Goal: Task Accomplishment & Management: Complete application form

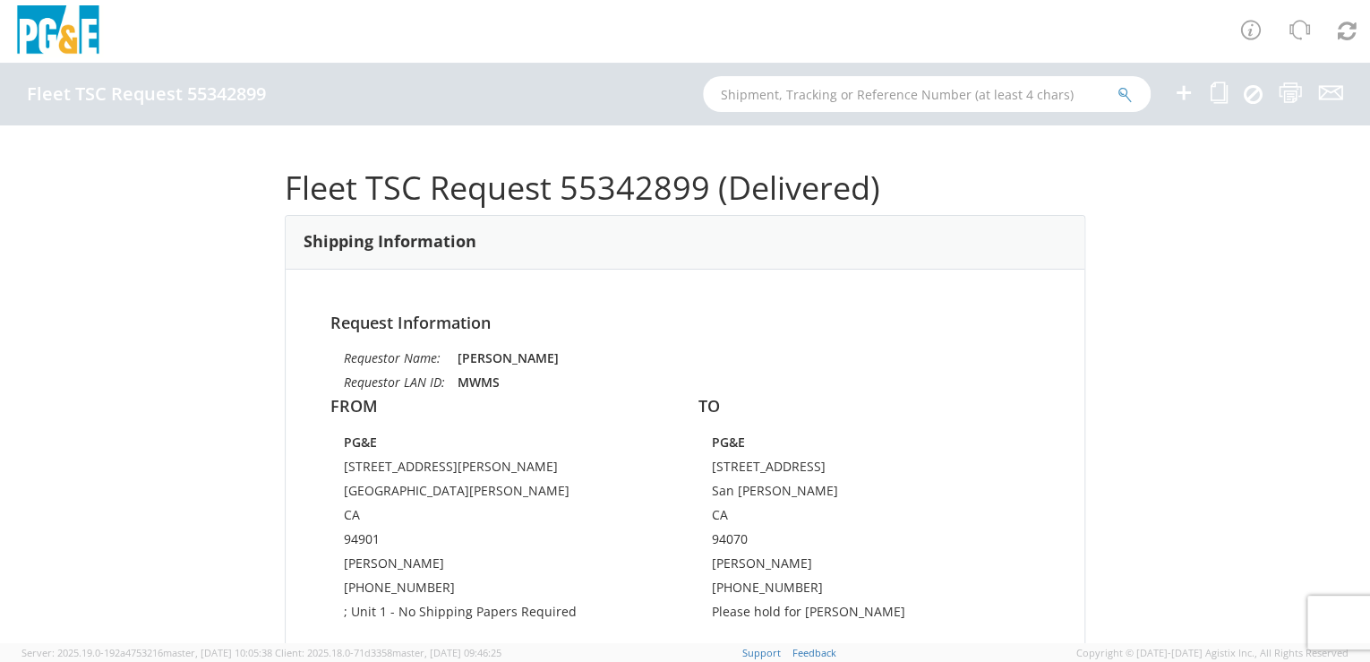
click at [1182, 98] on icon at bounding box center [1183, 92] width 21 height 22
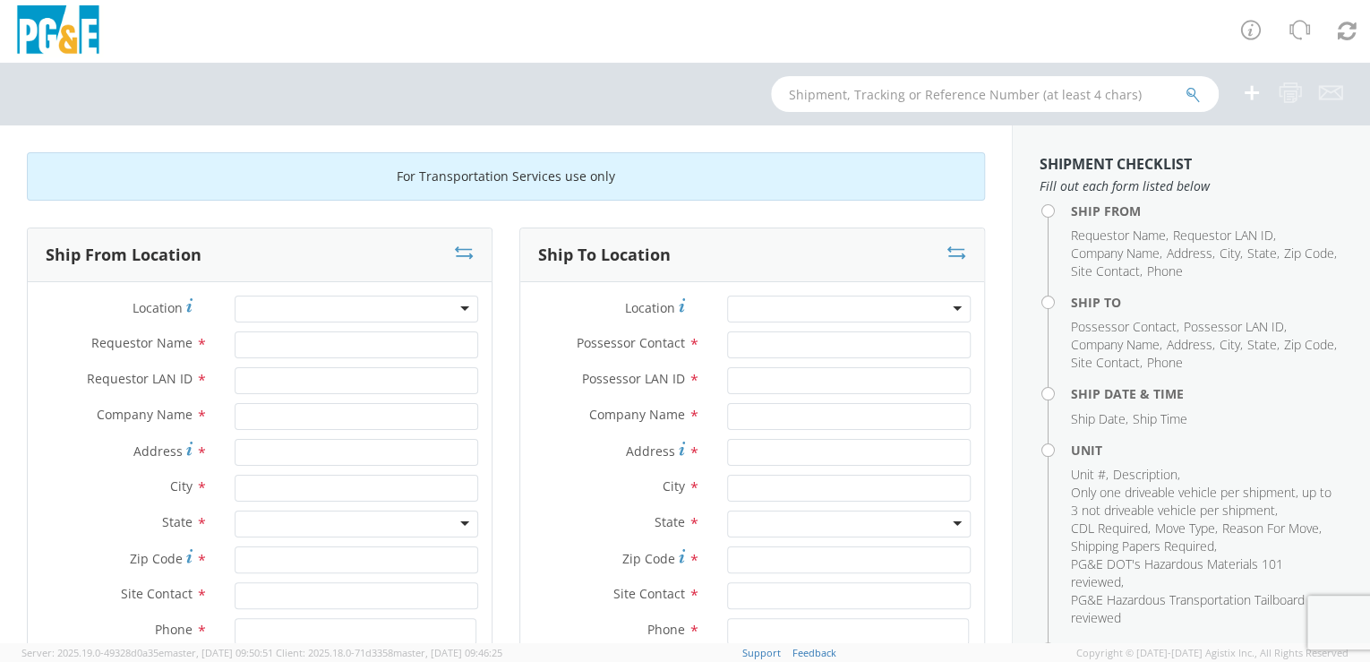
click at [401, 304] on div at bounding box center [356, 308] width 243 height 27
type input "[PERSON_NAME]"
click at [372, 308] on div at bounding box center [356, 308] width 243 height 27
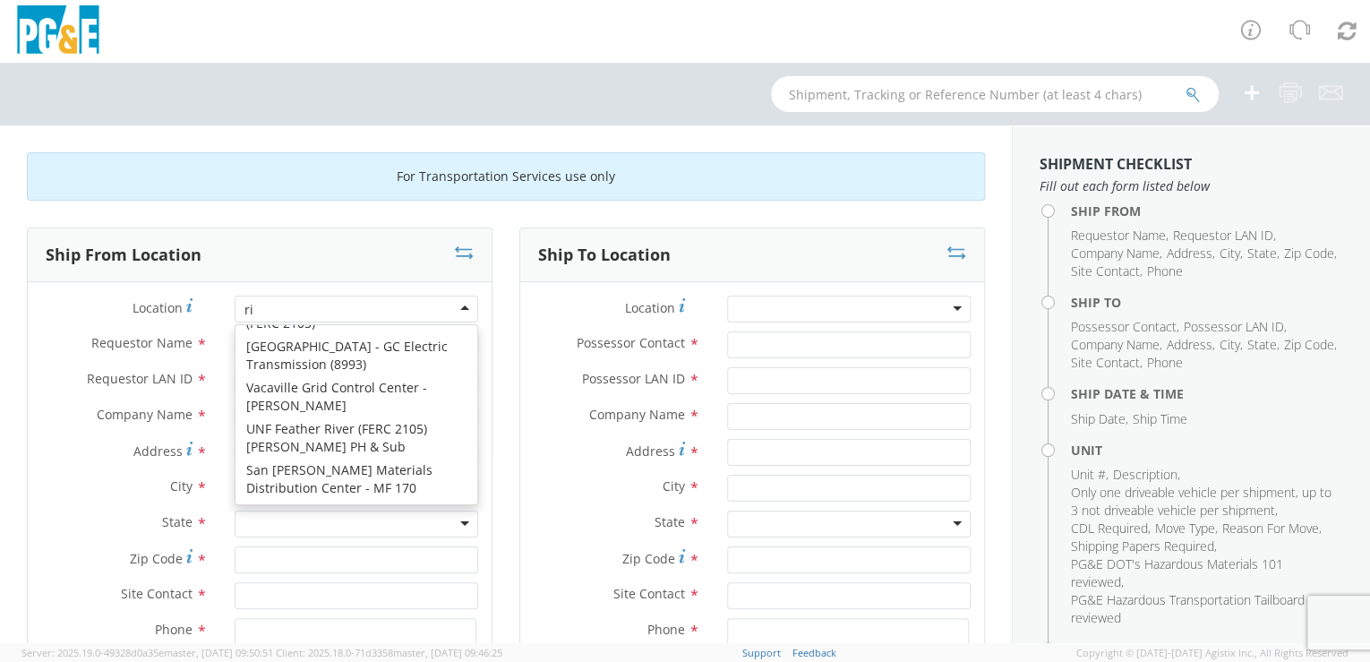
scroll to position [4, 0]
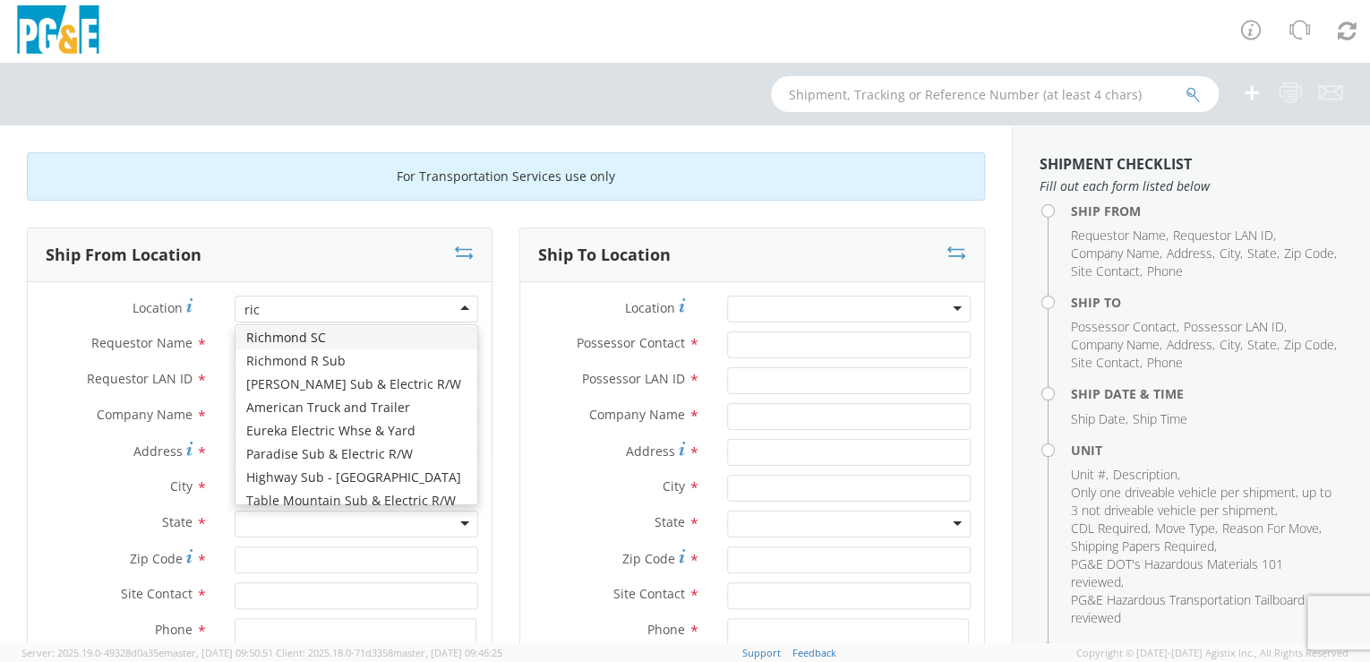
type input "rich"
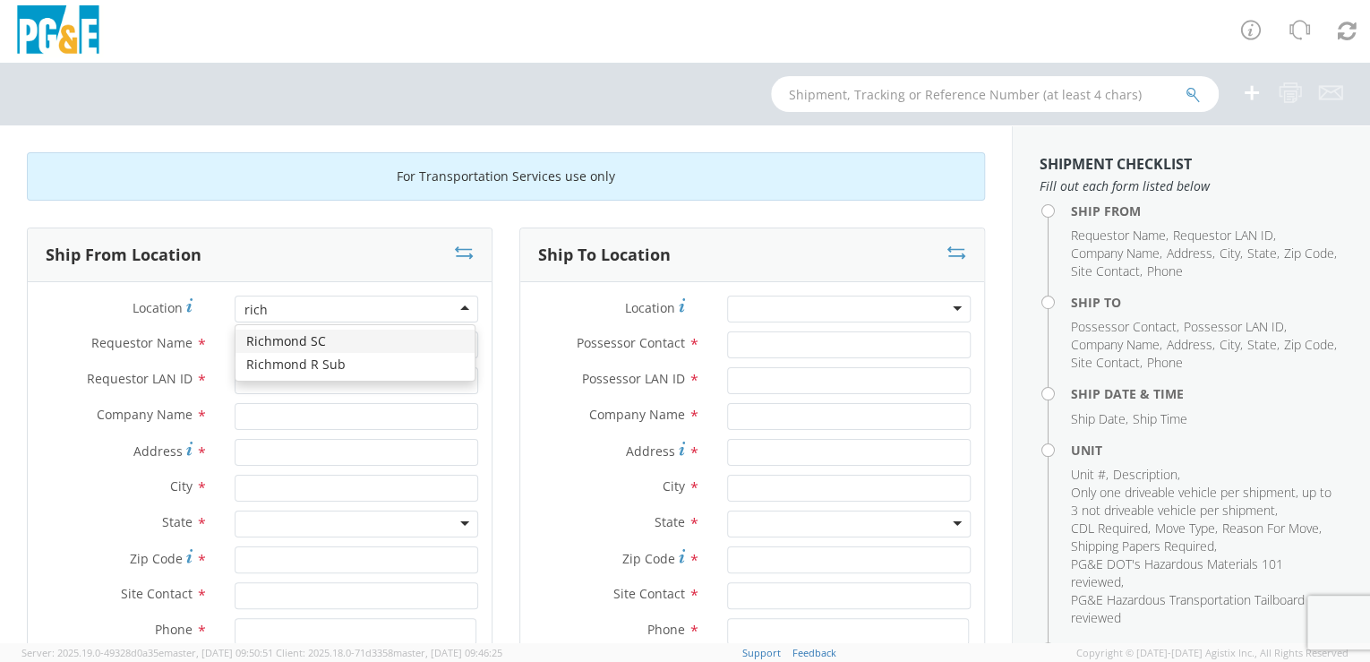
scroll to position [0, 0]
type input "PG&E"
type input "[STREET_ADDRESS]"
type input "[GEOGRAPHIC_DATA]"
type input "94804"
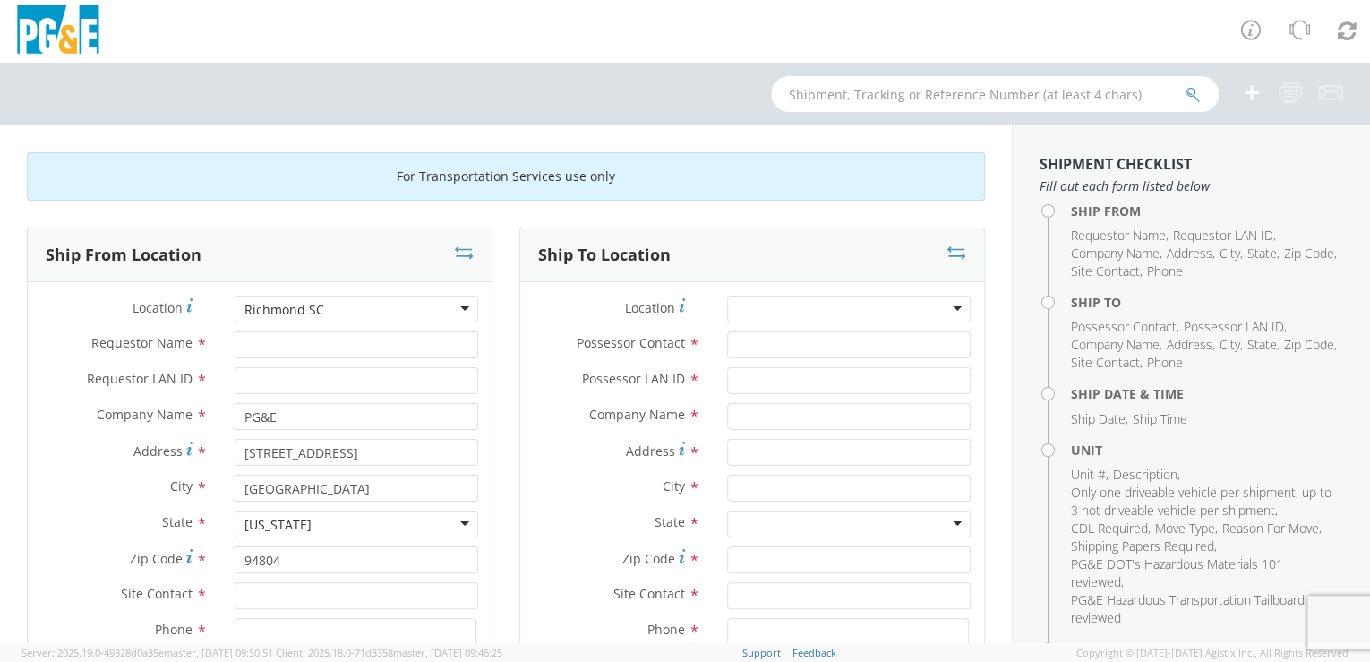
click at [796, 307] on div at bounding box center [848, 308] width 243 height 27
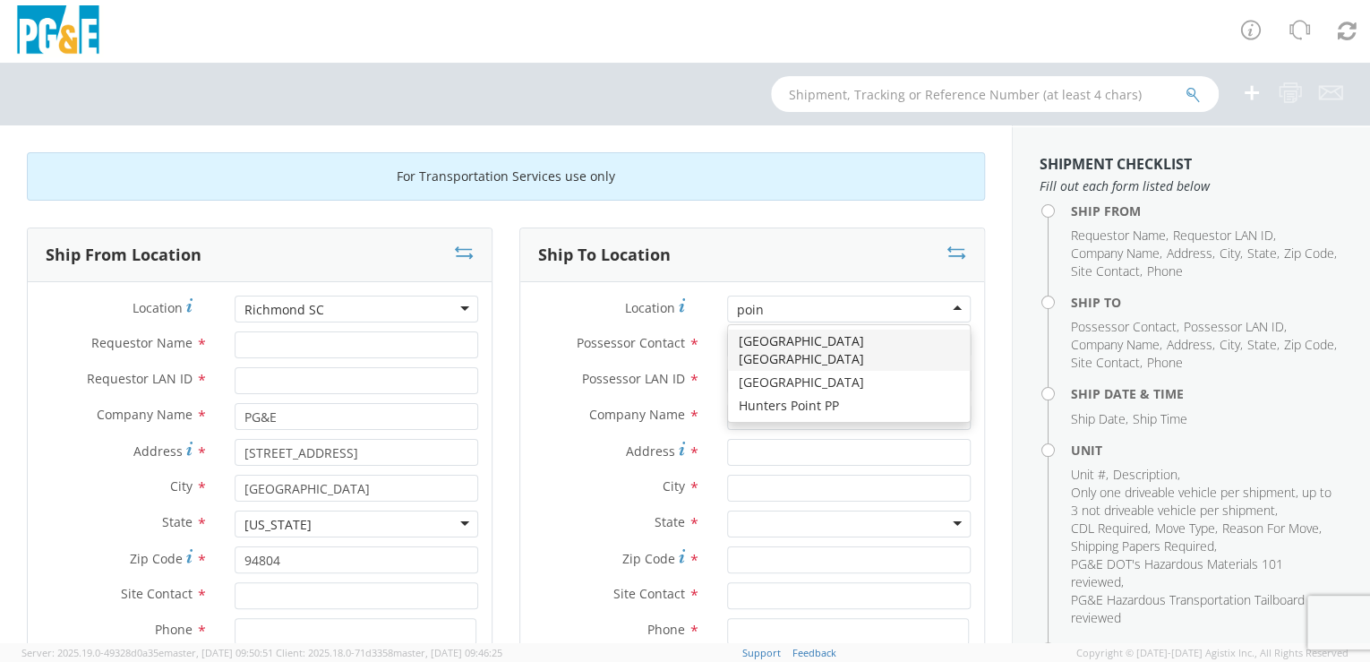
type input "point"
type input "PG&E"
type input "[STREET_ADDRESS]"
type input "[GEOGRAPHIC_DATA]"
type input "95468"
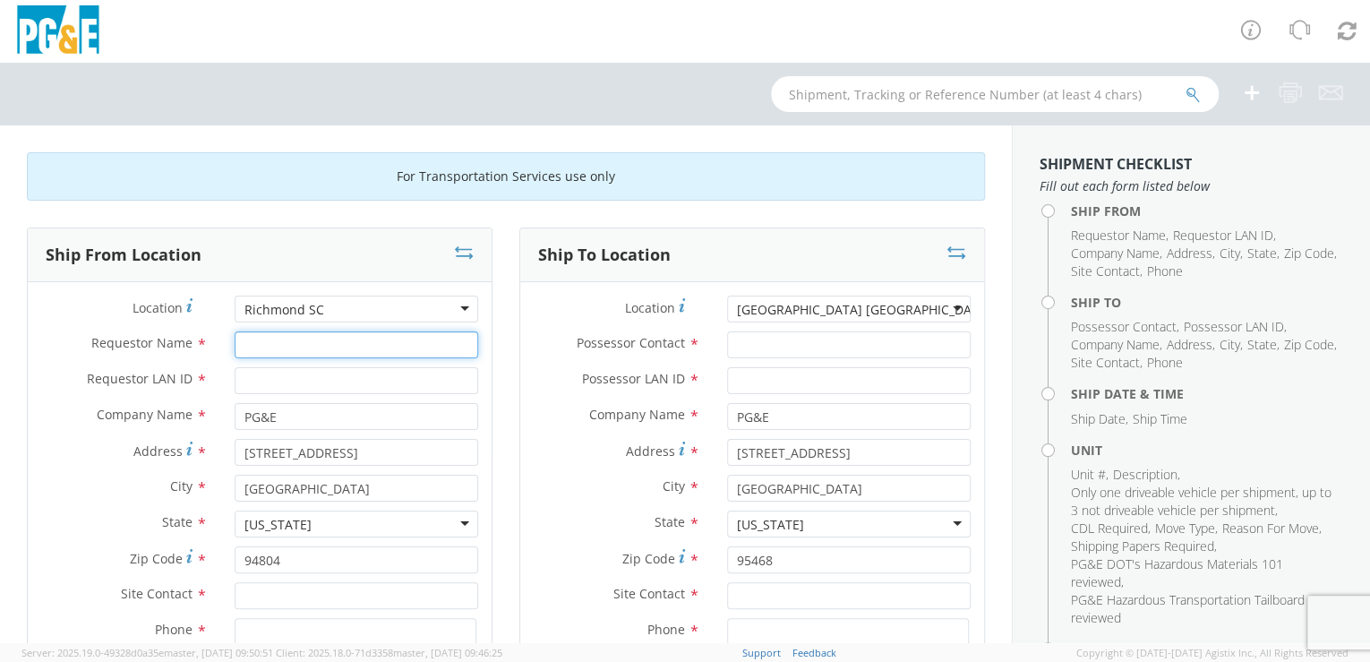
click at [312, 344] on input "Requestor Name *" at bounding box center [356, 344] width 243 height 27
type input "[PERSON_NAME]"
click at [345, 386] on input "Requestor LAN ID *" at bounding box center [356, 380] width 243 height 27
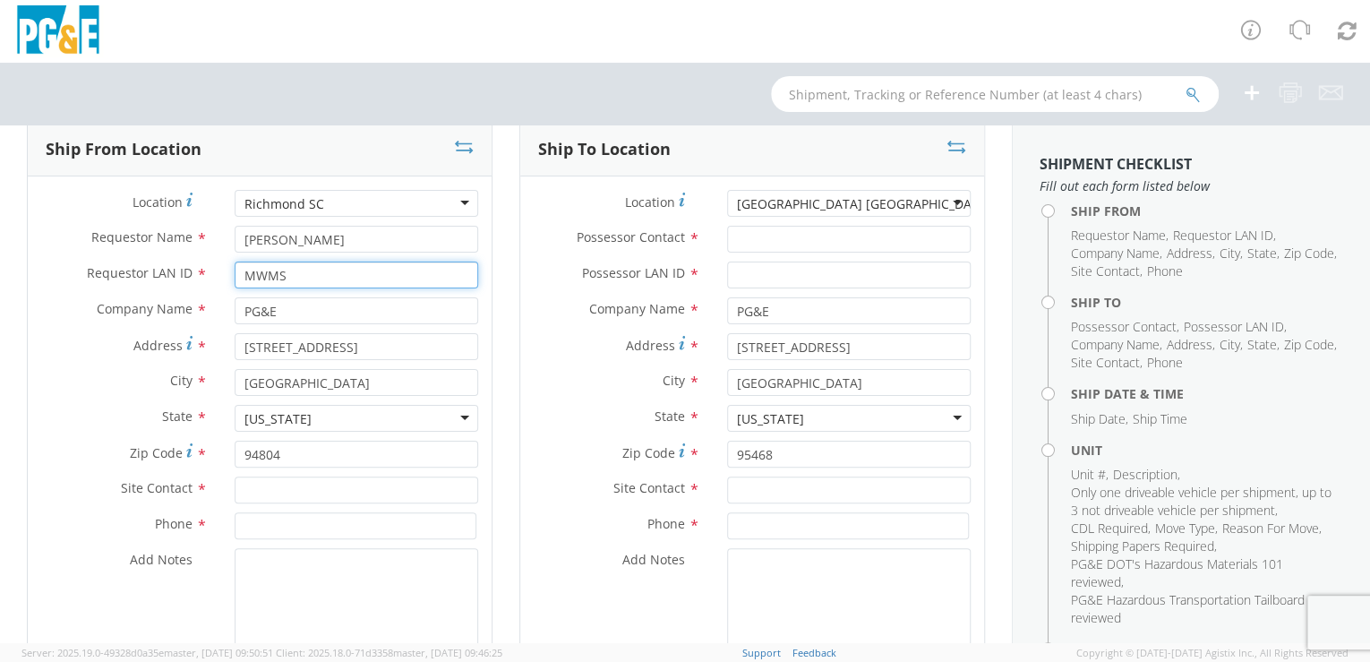
scroll to position [108, 0]
type input "MWMS"
